Goal: Task Accomplishment & Management: Complete application form

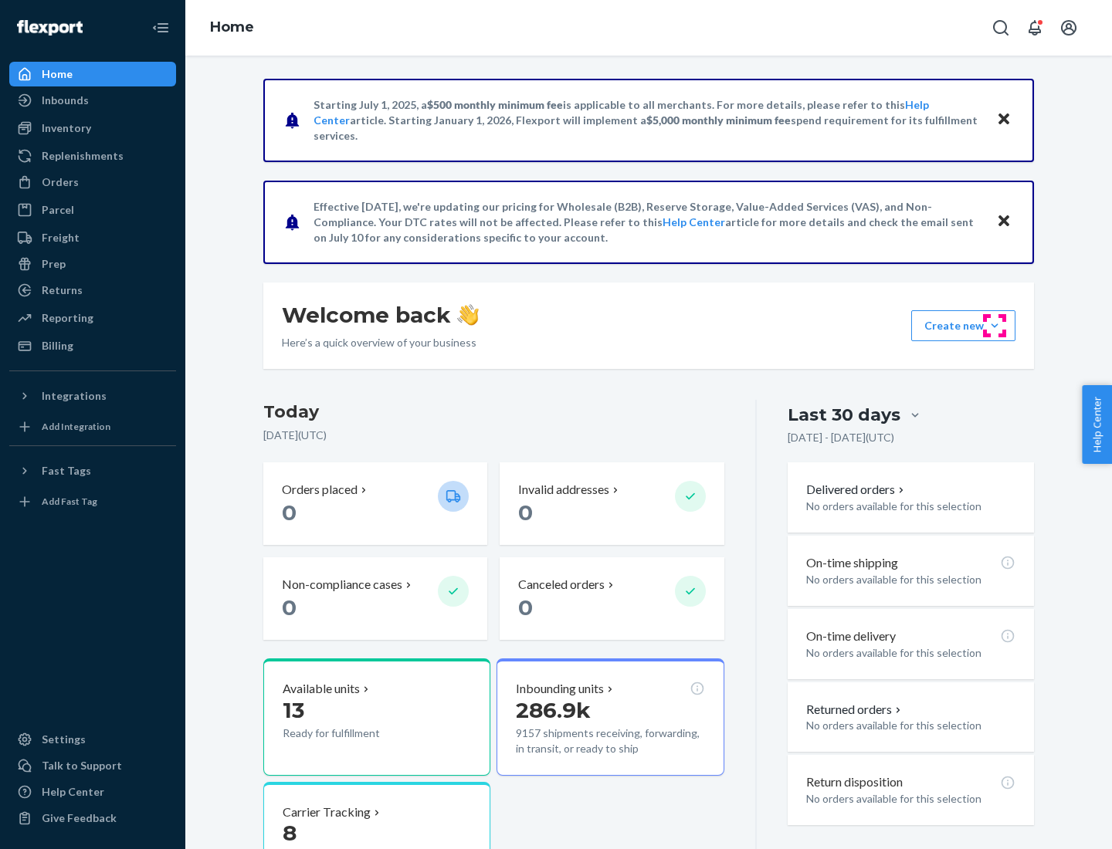
click at [994, 326] on button "Create new Create new inbound Create new order Create new product" at bounding box center [963, 325] width 104 height 31
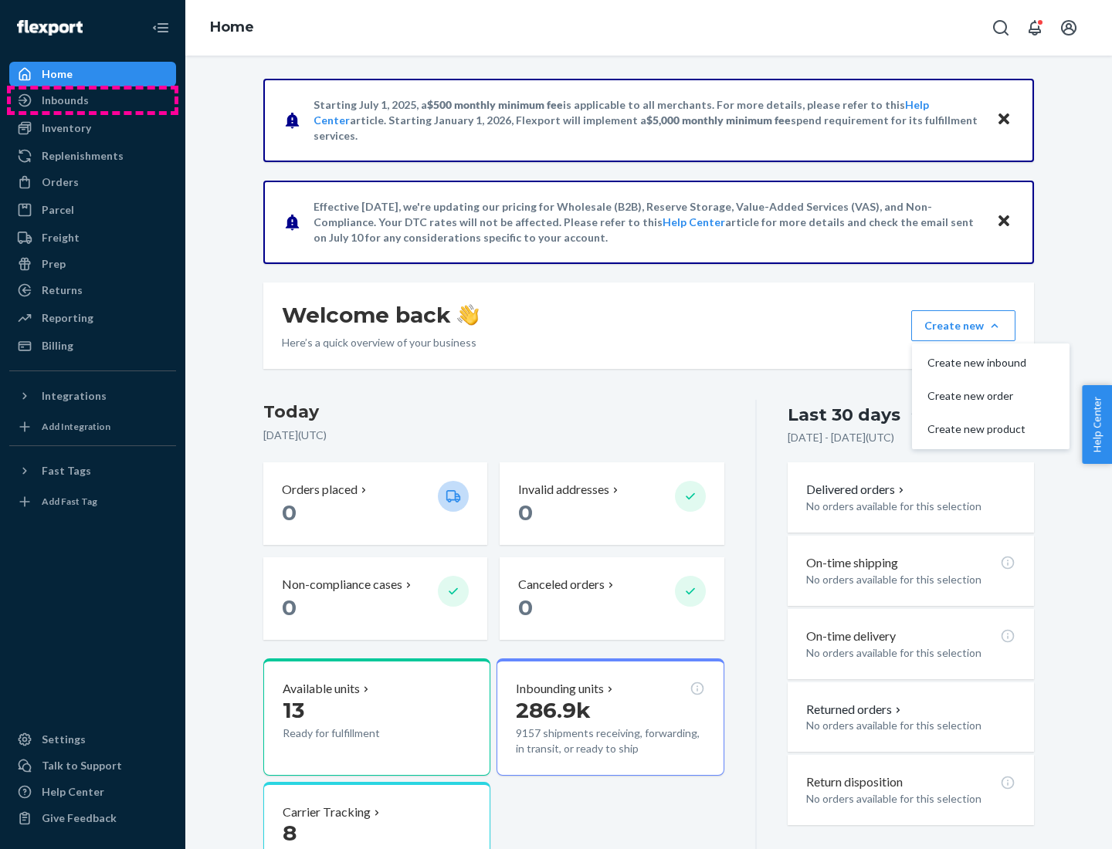
click at [93, 100] on div "Inbounds" at bounding box center [93, 101] width 164 height 22
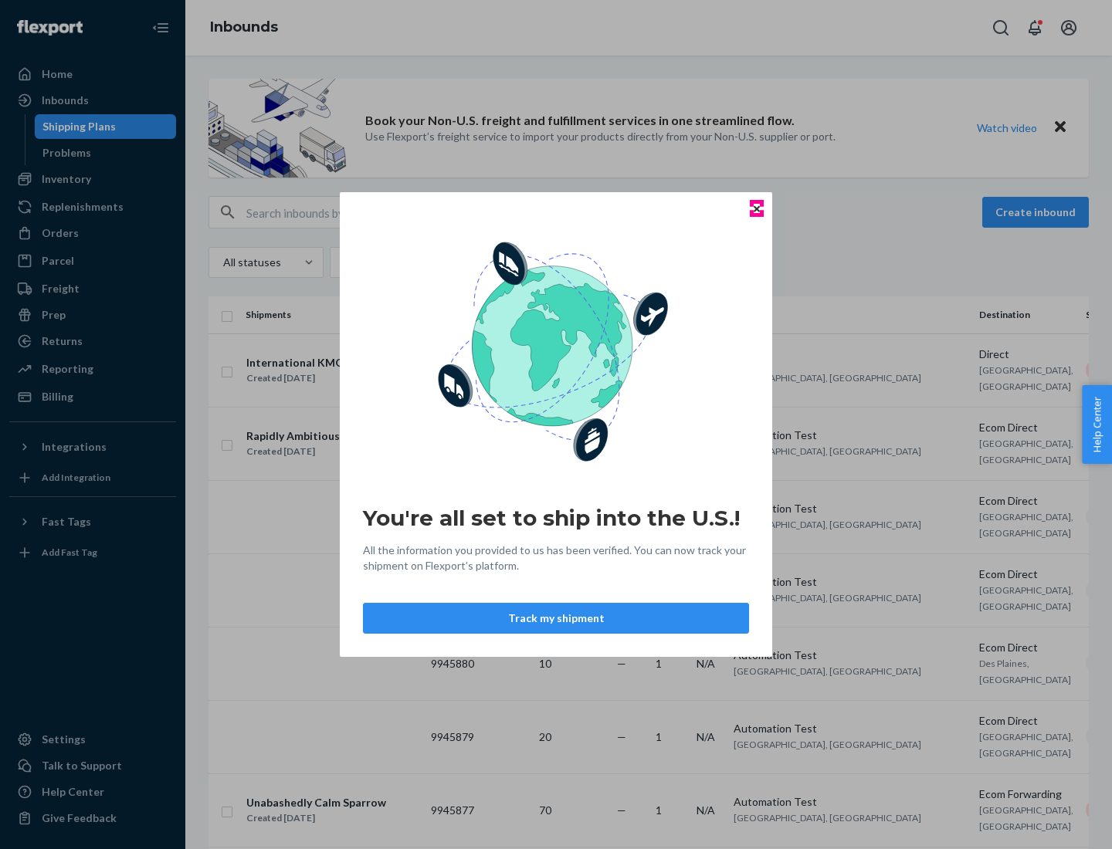
click at [756, 208] on icon "Close" at bounding box center [756, 208] width 6 height 6
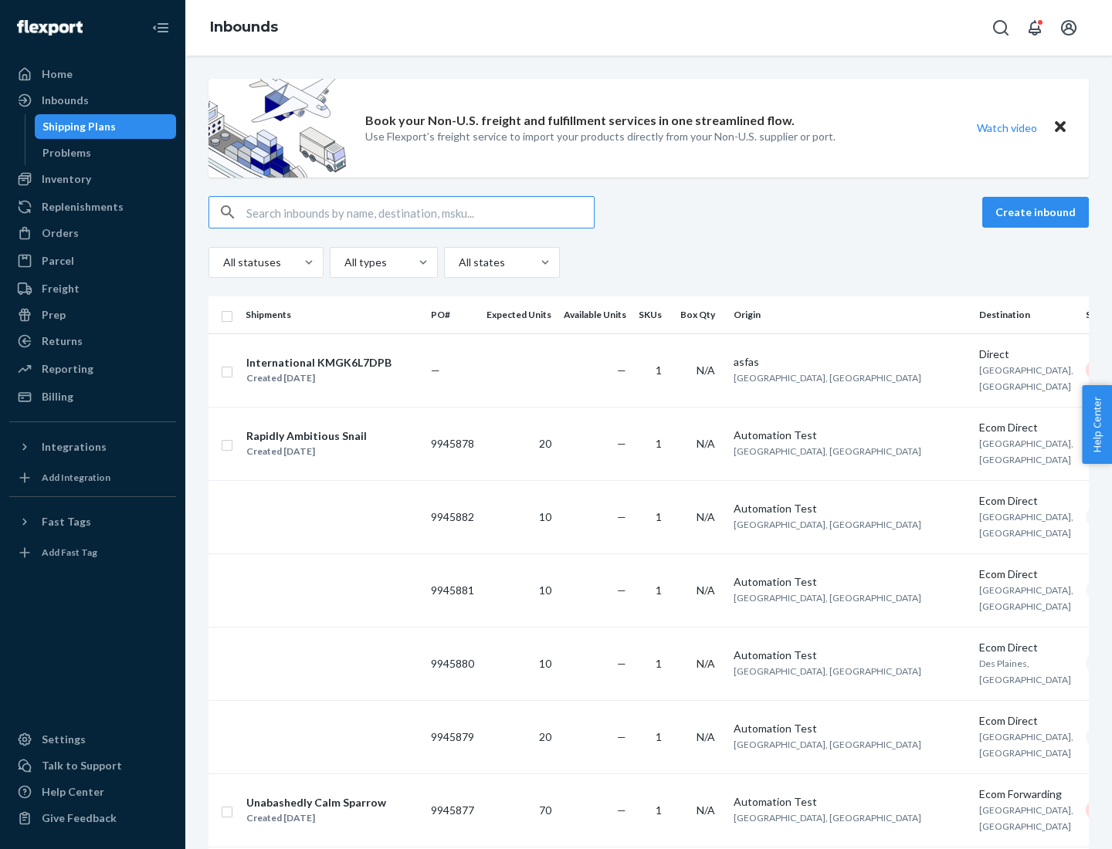
click at [1038, 212] on button "Create inbound" at bounding box center [1035, 212] width 107 height 31
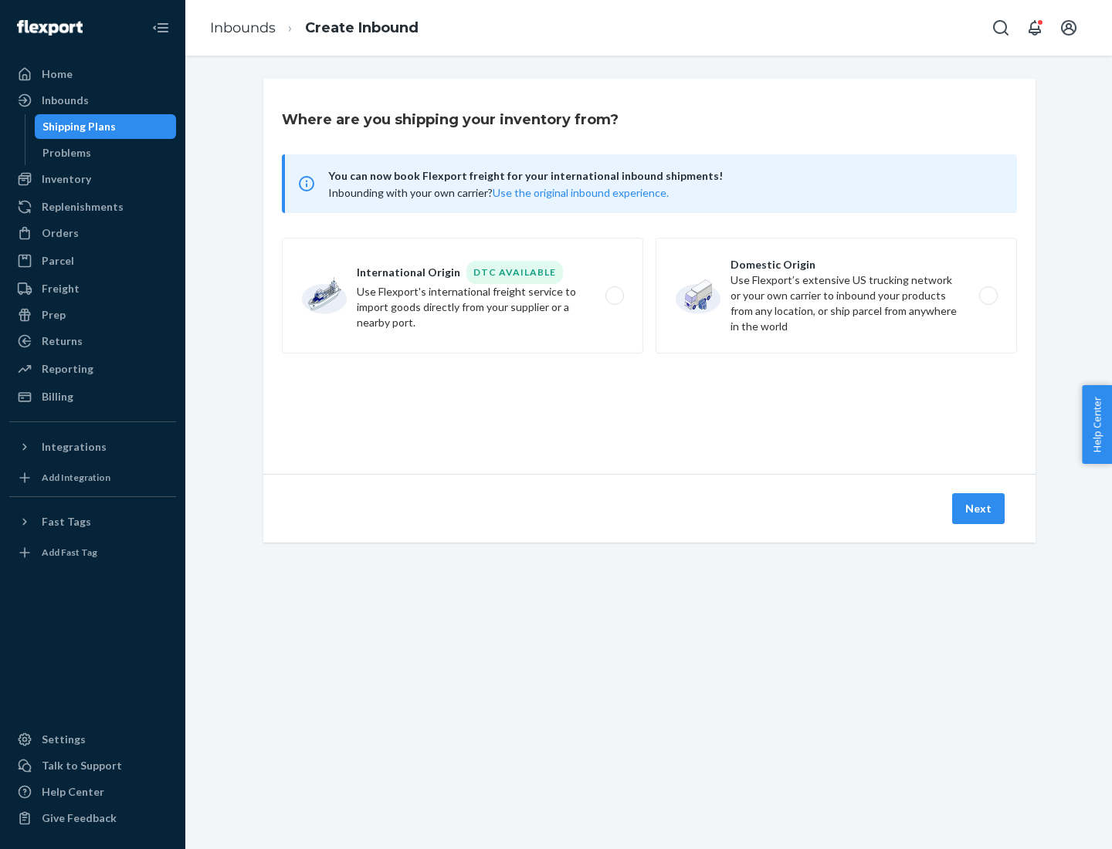
click at [836, 296] on label "Domestic Origin Use Flexport’s extensive US trucking network or your own carrie…" at bounding box center [835, 296] width 361 height 116
click at [987, 296] on input "Domestic Origin Use Flexport’s extensive US trucking network or your own carrie…" at bounding box center [992, 296] width 10 height 10
radio input "true"
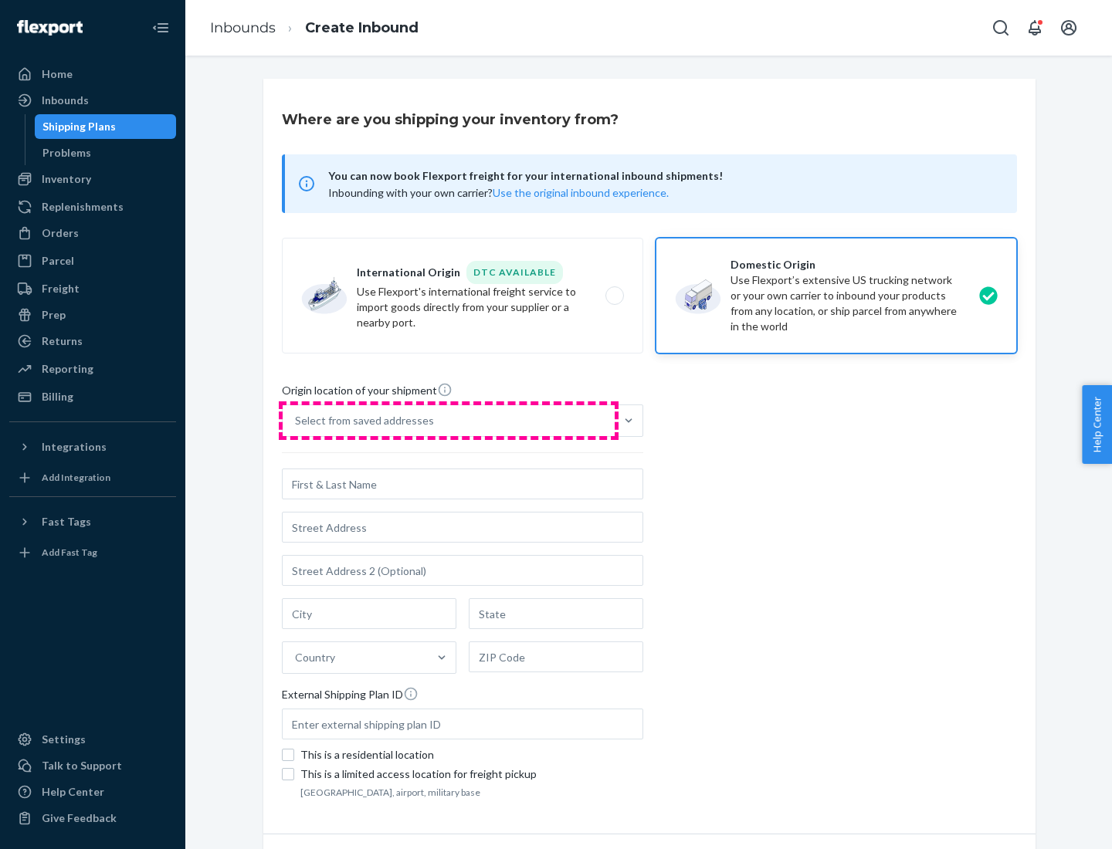
click at [449, 421] on div "Select from saved addresses" at bounding box center [449, 420] width 332 height 31
click at [296, 421] on input "Select from saved addresses" at bounding box center [296, 420] width 2 height 15
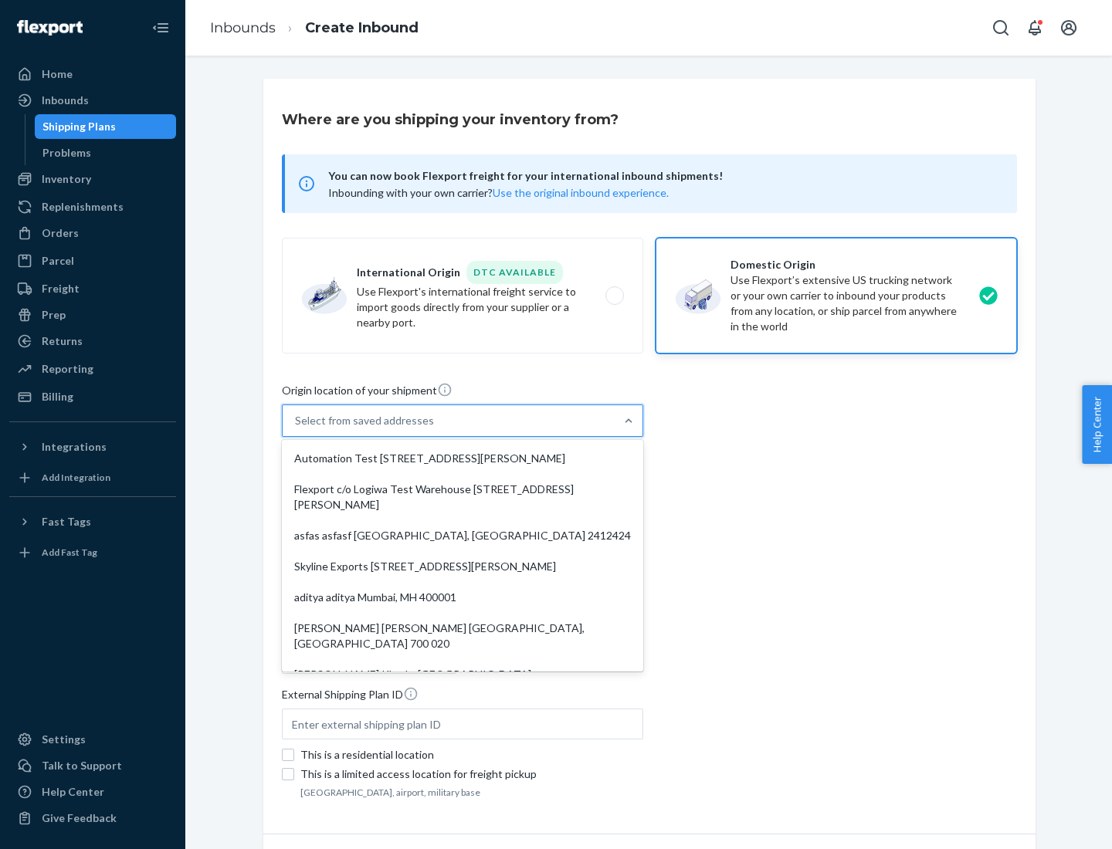
scroll to position [6, 0]
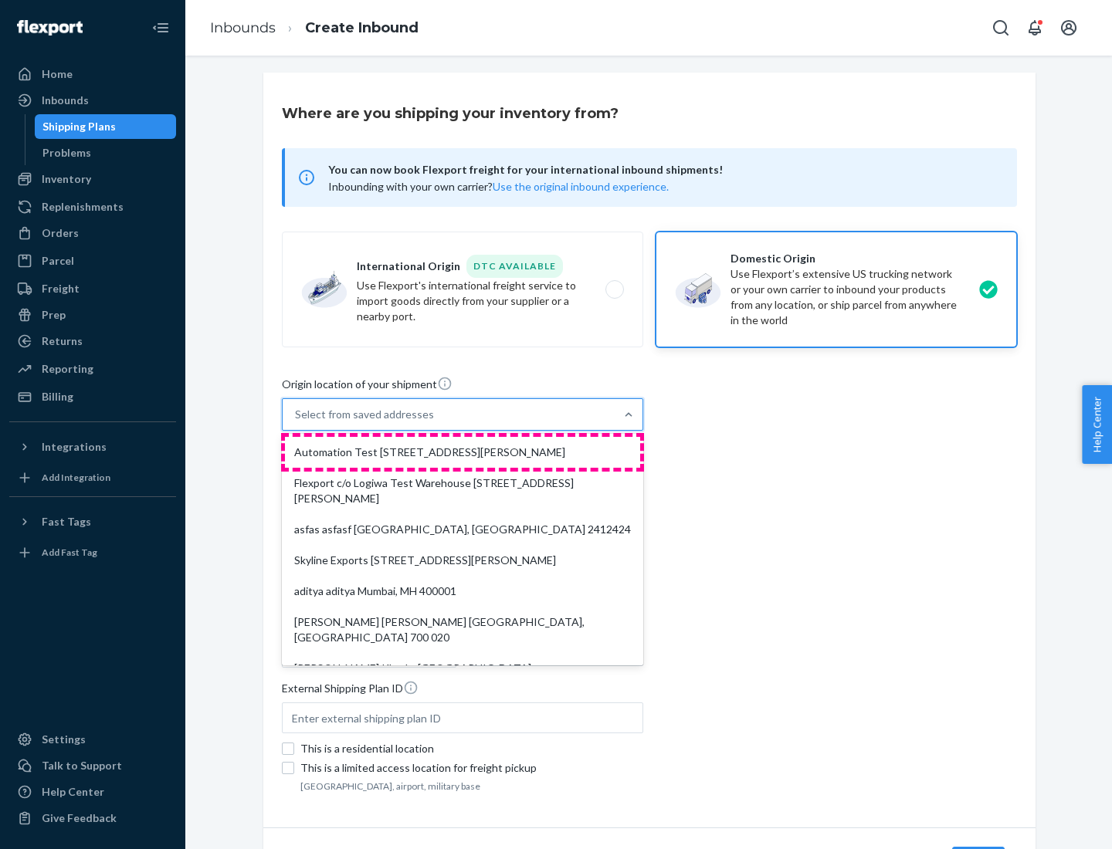
click at [462, 452] on div "Automation Test [STREET_ADDRESS][PERSON_NAME]" at bounding box center [462, 452] width 355 height 31
click at [296, 422] on input "option Automation Test [STREET_ADDRESS][PERSON_NAME]. 9 results available. Use …" at bounding box center [296, 414] width 2 height 15
type input "Automation Test"
type input "9th Floor"
type input "[GEOGRAPHIC_DATA]"
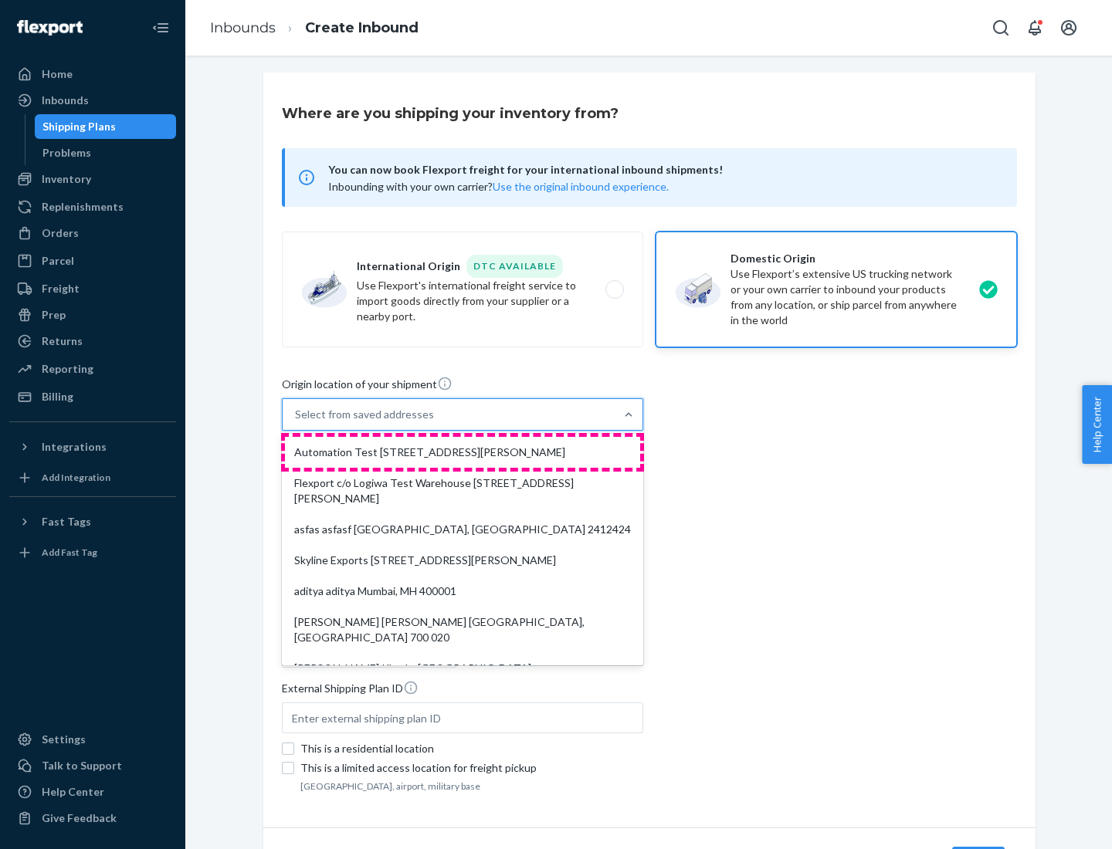
type input "CA"
type input "94104"
type input "[STREET_ADDRESS][PERSON_NAME]"
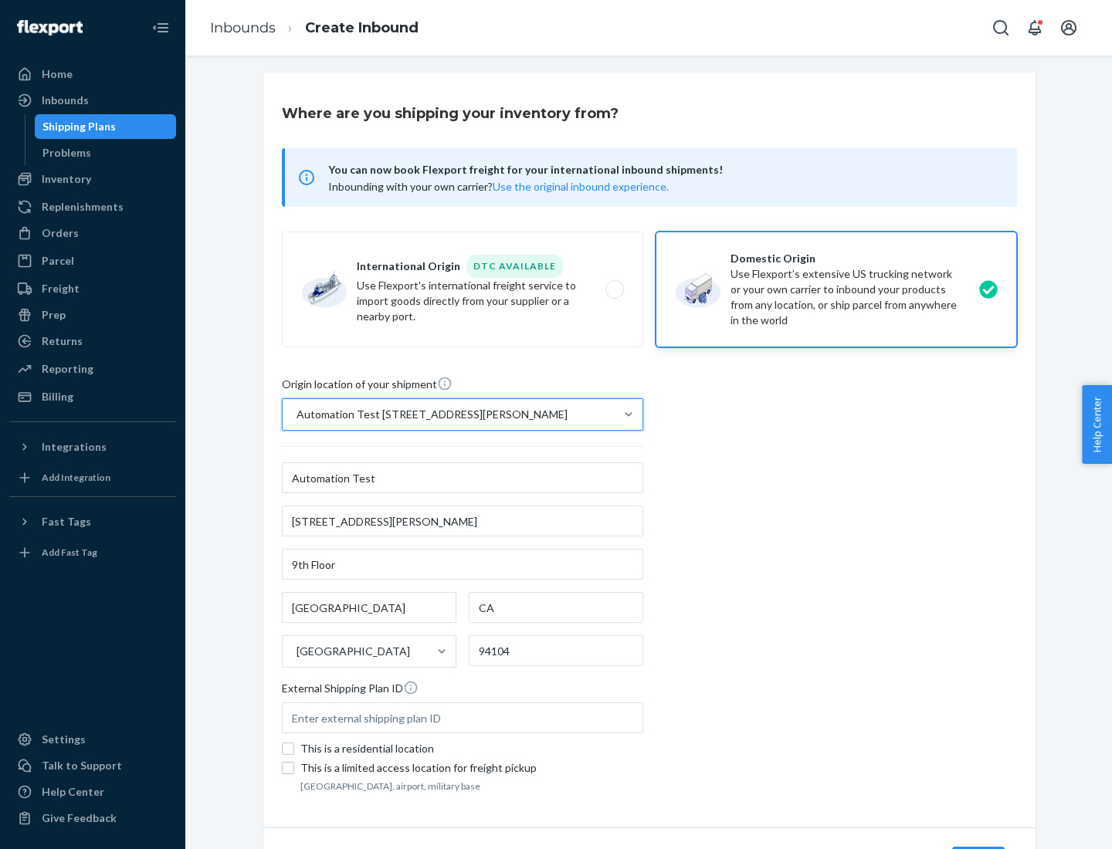
scroll to position [90, 0]
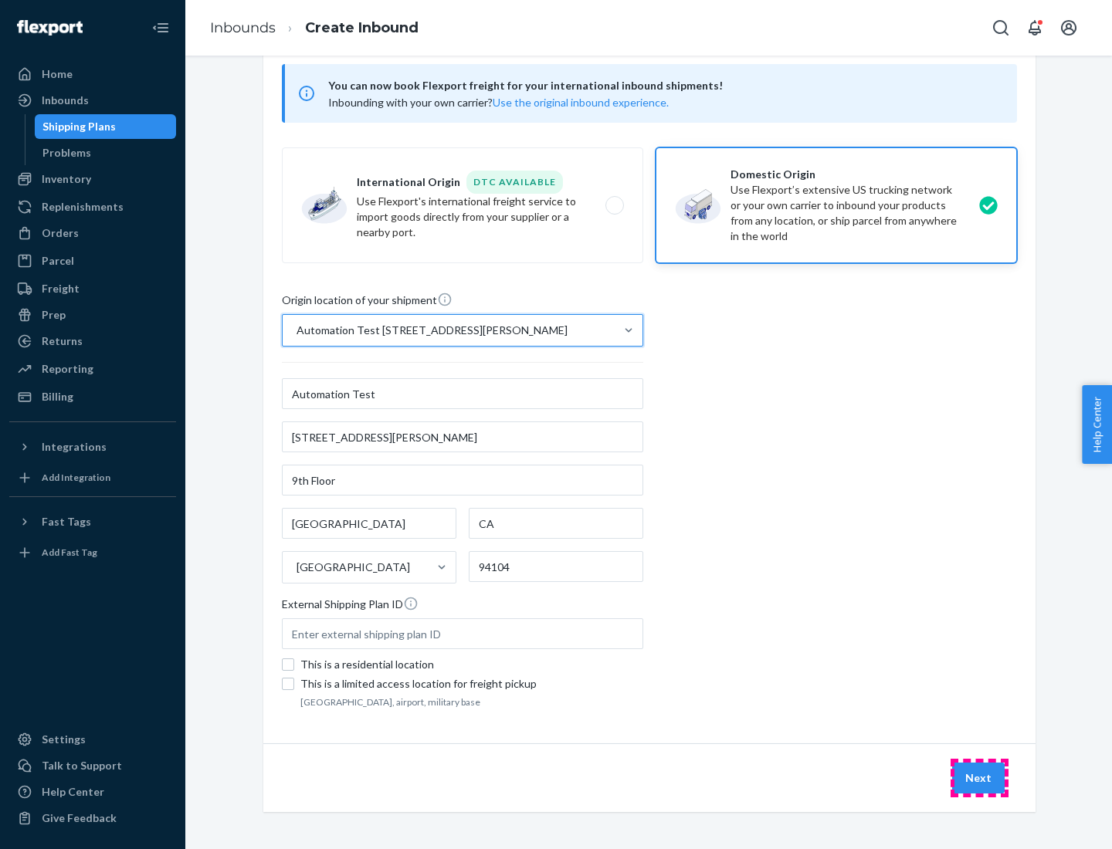
click at [979, 778] on button "Next" at bounding box center [978, 778] width 52 height 31
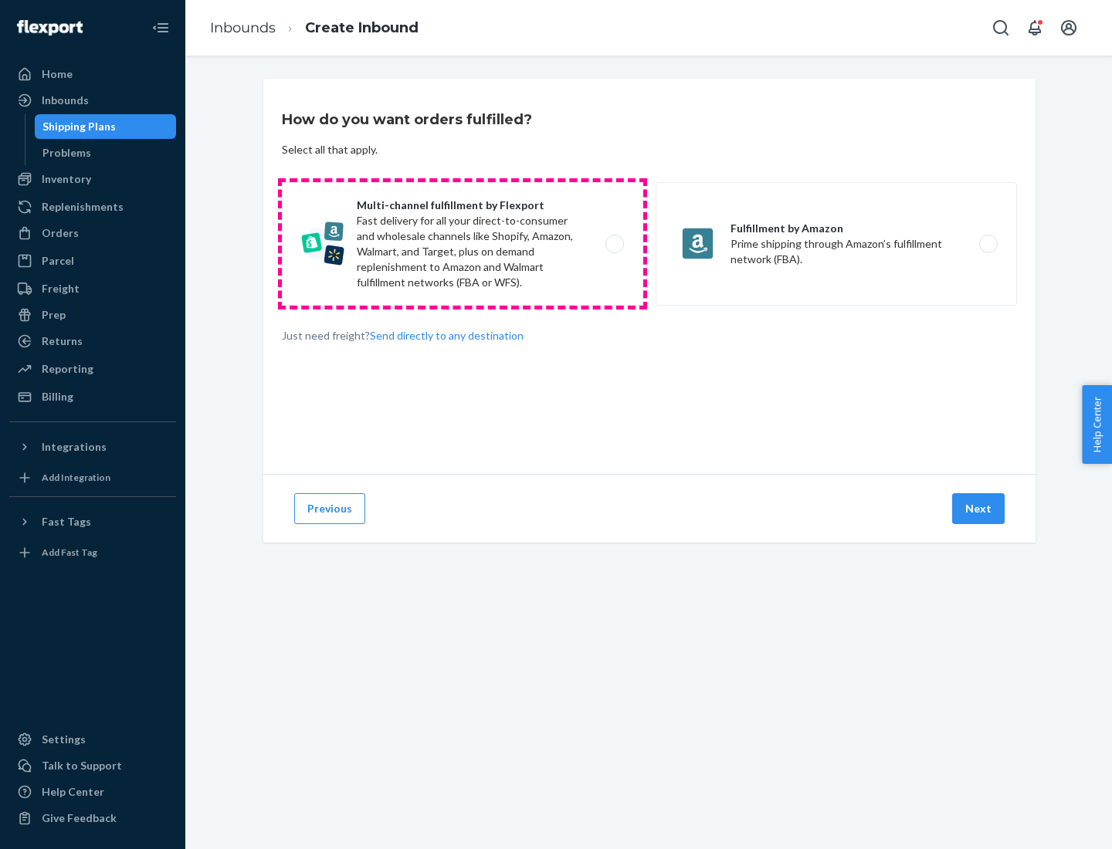
click at [462, 244] on label "Multi-channel fulfillment by Flexport Fast delivery for all your direct-to-cons…" at bounding box center [462, 244] width 361 height 124
click at [614, 244] on input "Multi-channel fulfillment by Flexport Fast delivery for all your direct-to-cons…" at bounding box center [619, 244] width 10 height 10
radio input "true"
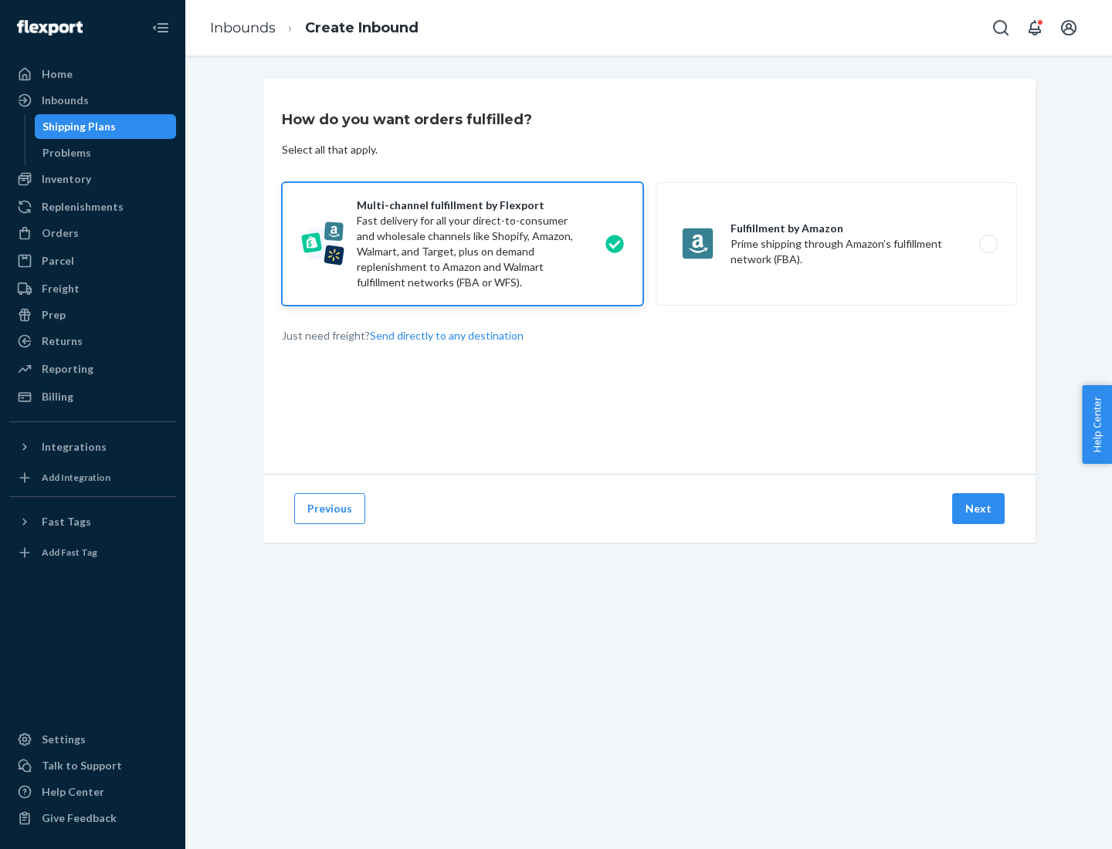
click at [979, 509] on button "Next" at bounding box center [978, 508] width 52 height 31
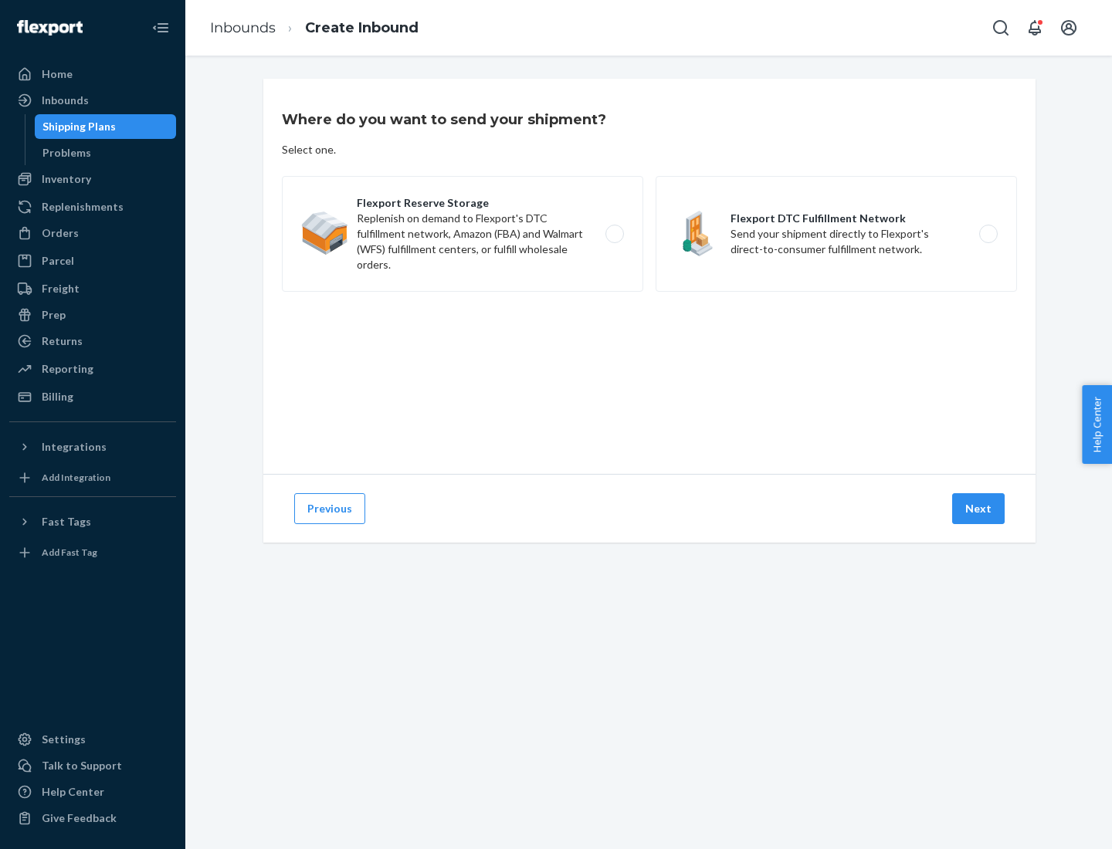
click at [462, 234] on label "Flexport Reserve Storage Replenish on demand to Flexport's DTC fulfillment netw…" at bounding box center [462, 234] width 361 height 116
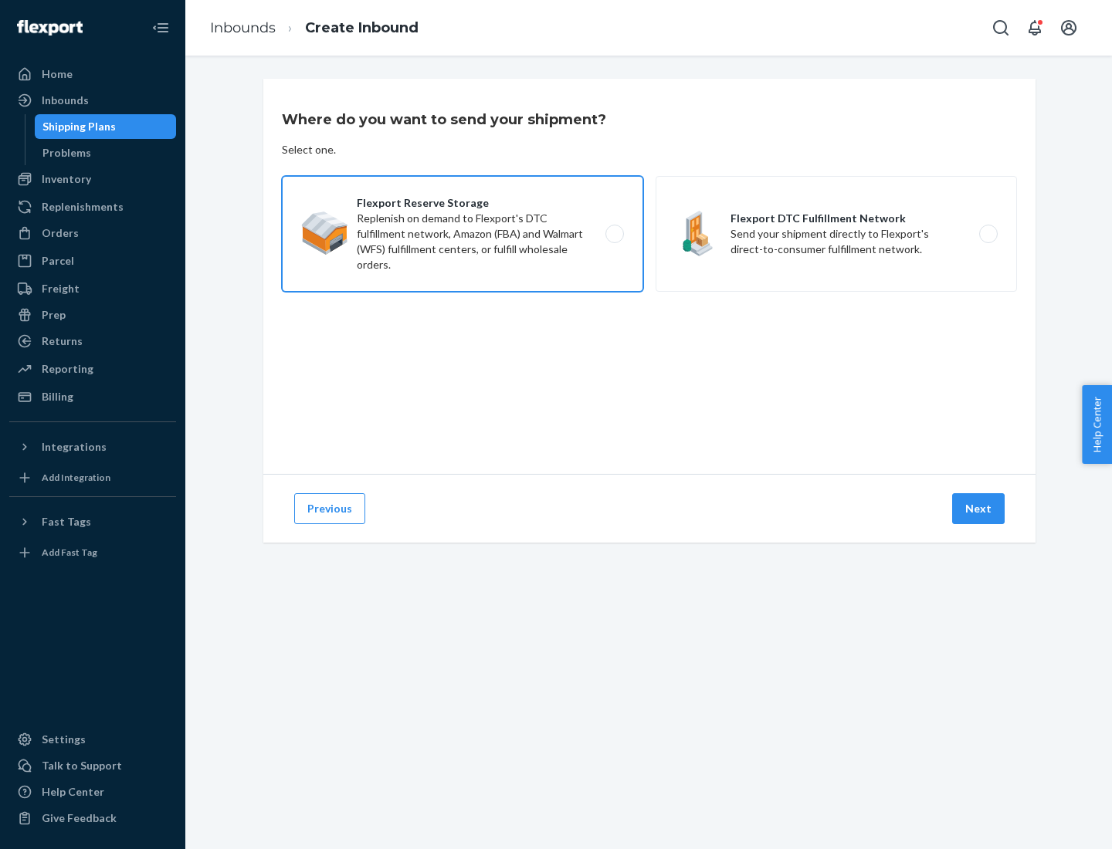
click at [614, 234] on input "Flexport Reserve Storage Replenish on demand to Flexport's DTC fulfillment netw…" at bounding box center [619, 234] width 10 height 10
radio input "true"
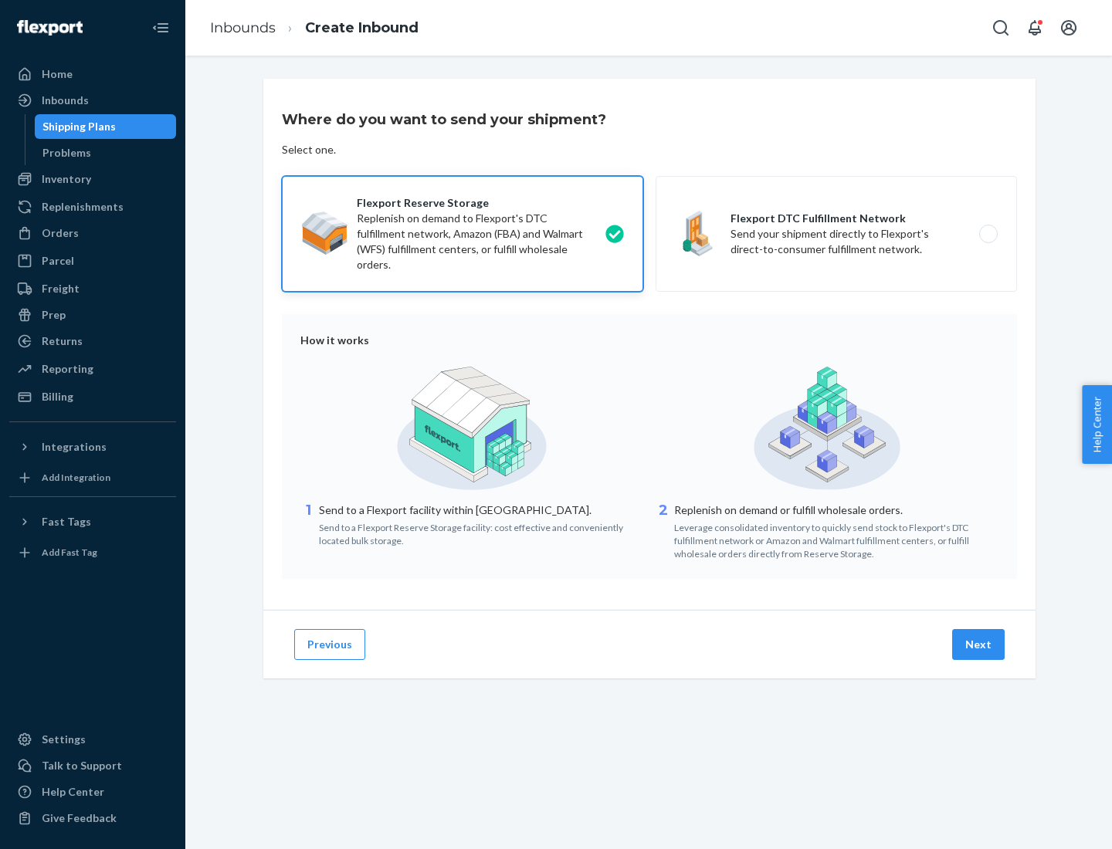
click at [979, 645] on button "Next" at bounding box center [978, 644] width 52 height 31
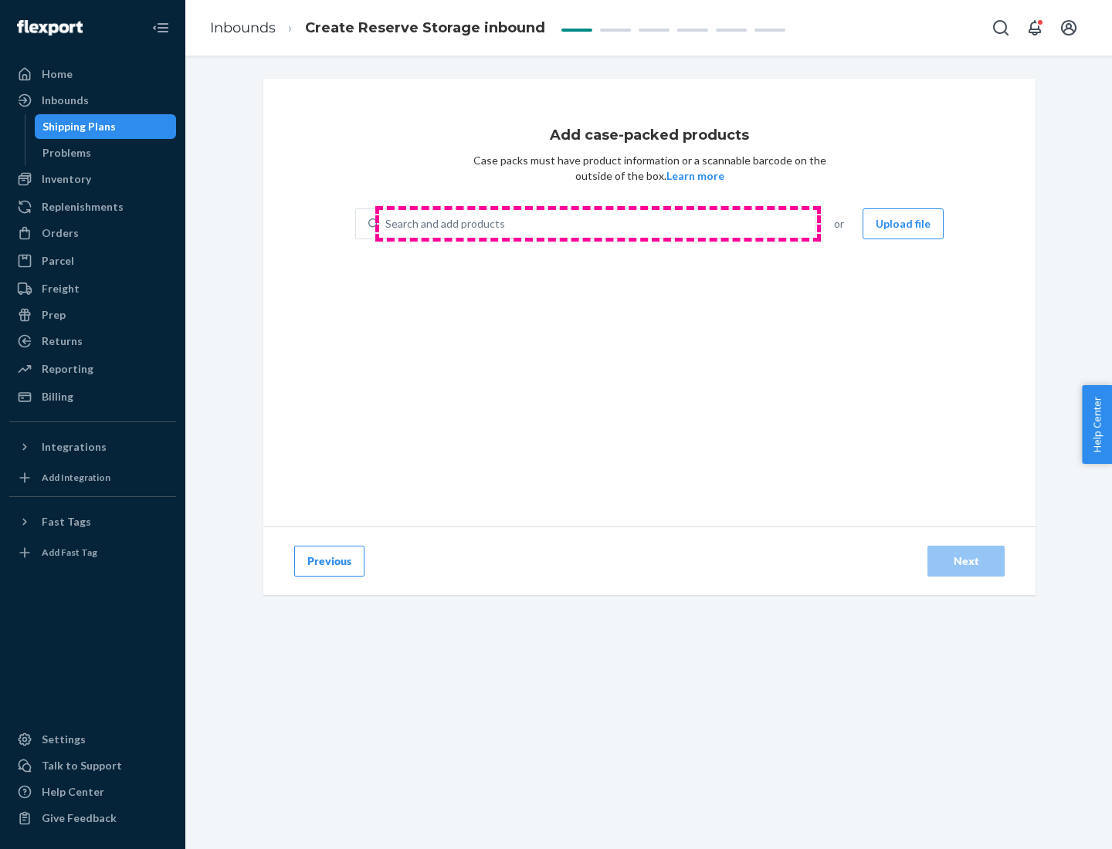
click at [598, 224] on div "Search and add products" at bounding box center [596, 224] width 435 height 28
click at [387, 224] on input "Search and add products" at bounding box center [386, 223] width 2 height 15
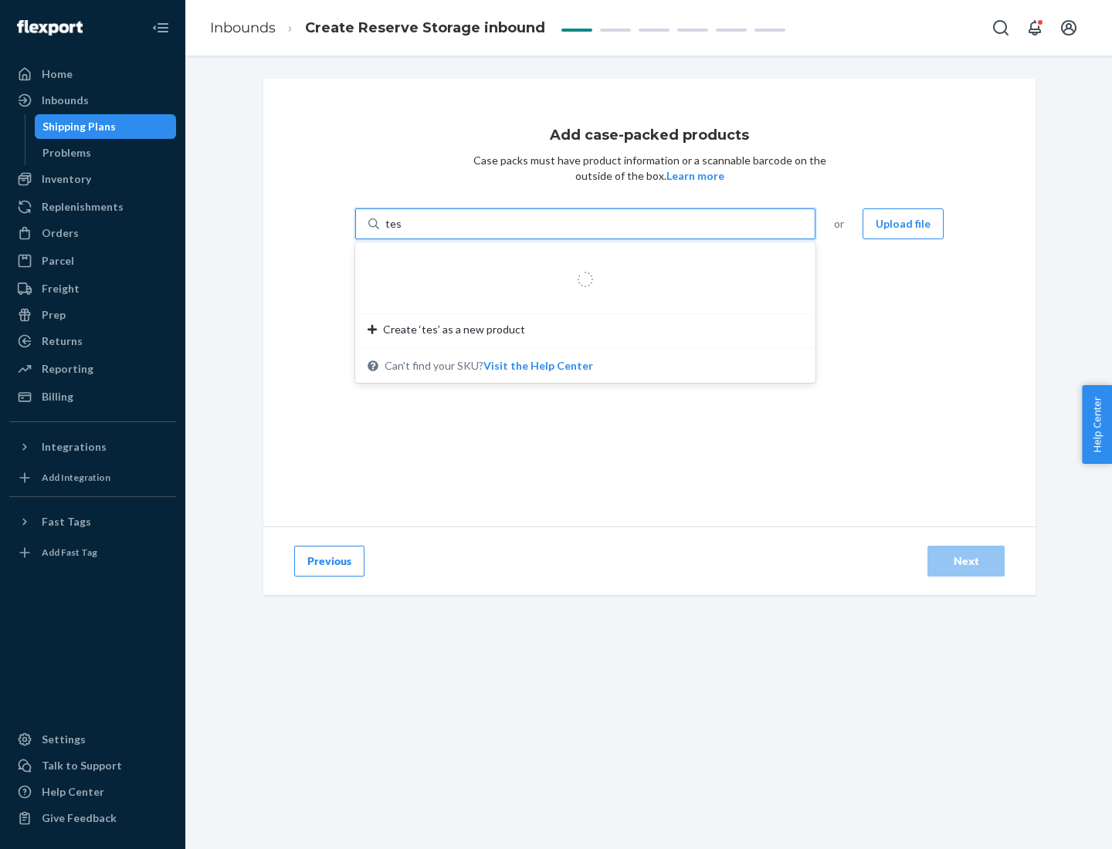
type input "test-syn"
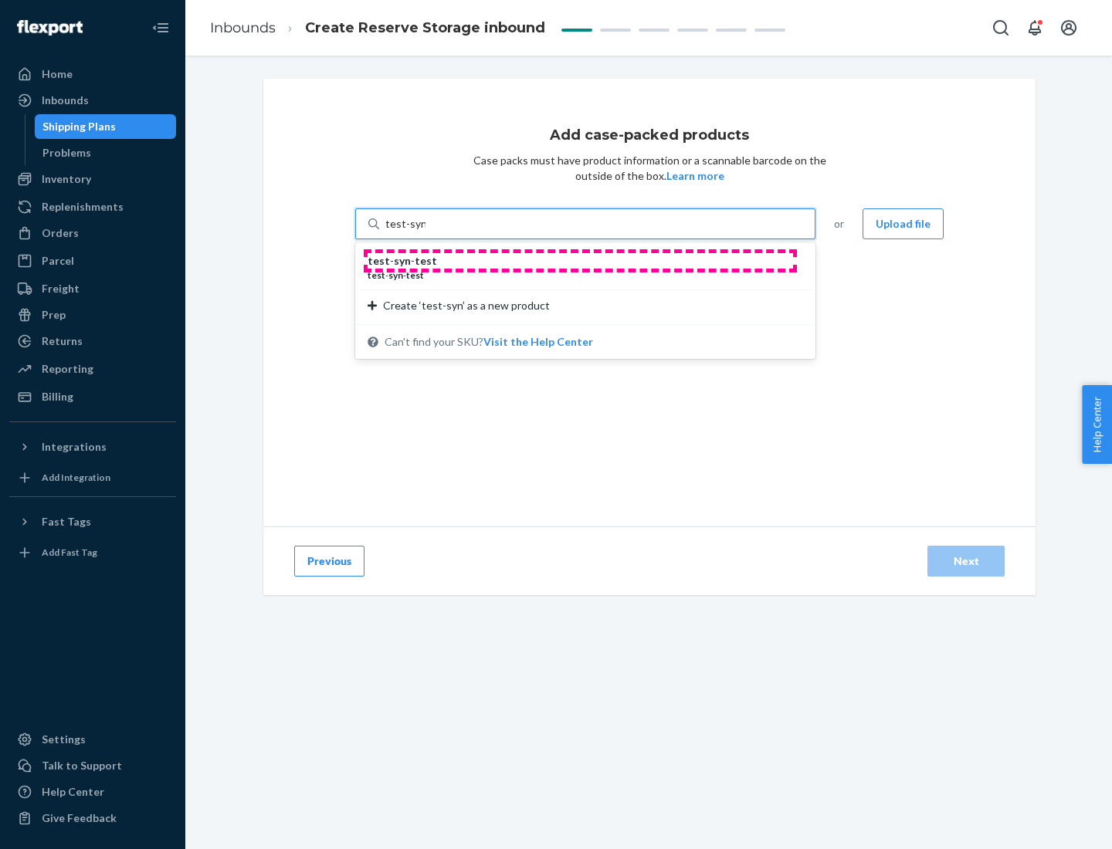
click at [580, 261] on div "test - syn - test" at bounding box center [578, 260] width 423 height 15
click at [425, 232] on input "test-syn" at bounding box center [405, 223] width 40 height 15
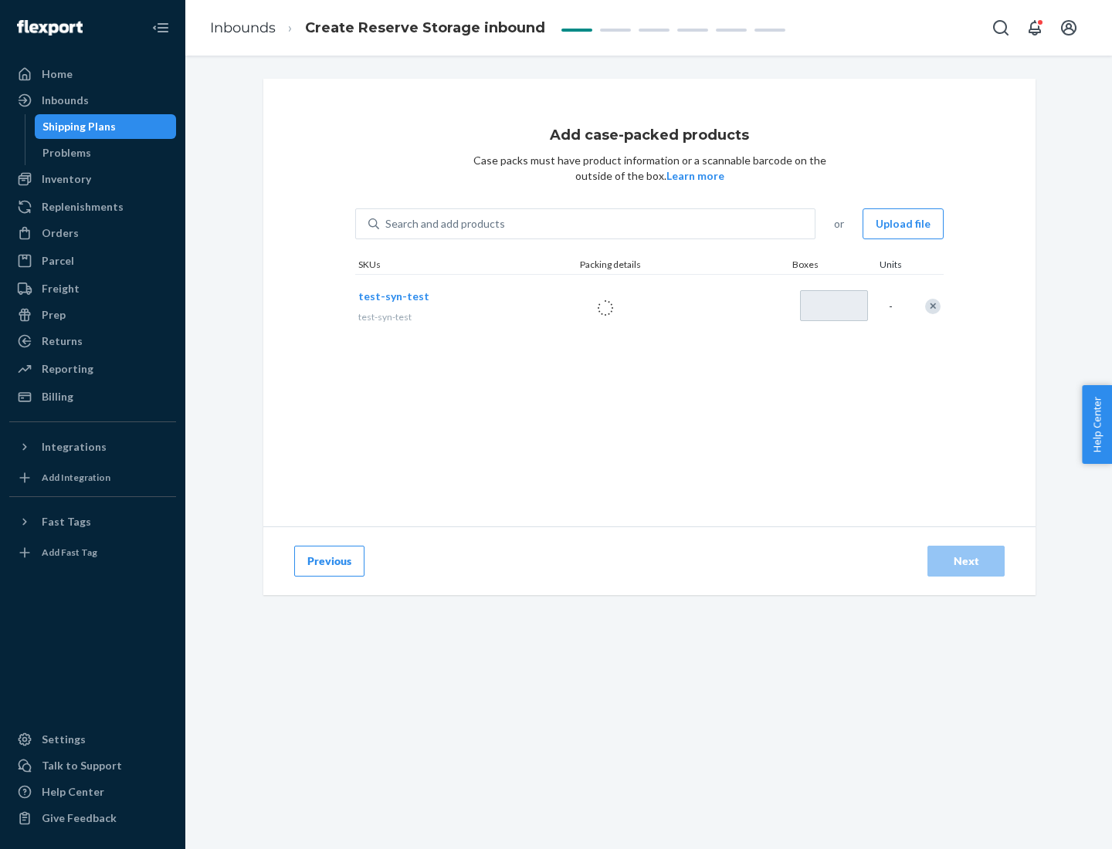
type input "1"
